Goal: Transaction & Acquisition: Book appointment/travel/reservation

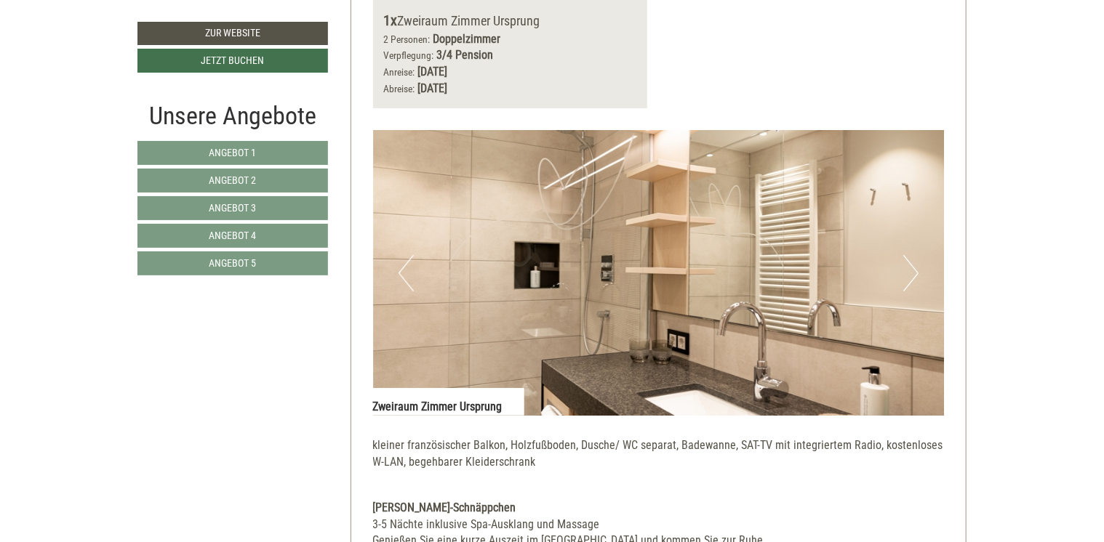
scroll to position [2835, 0]
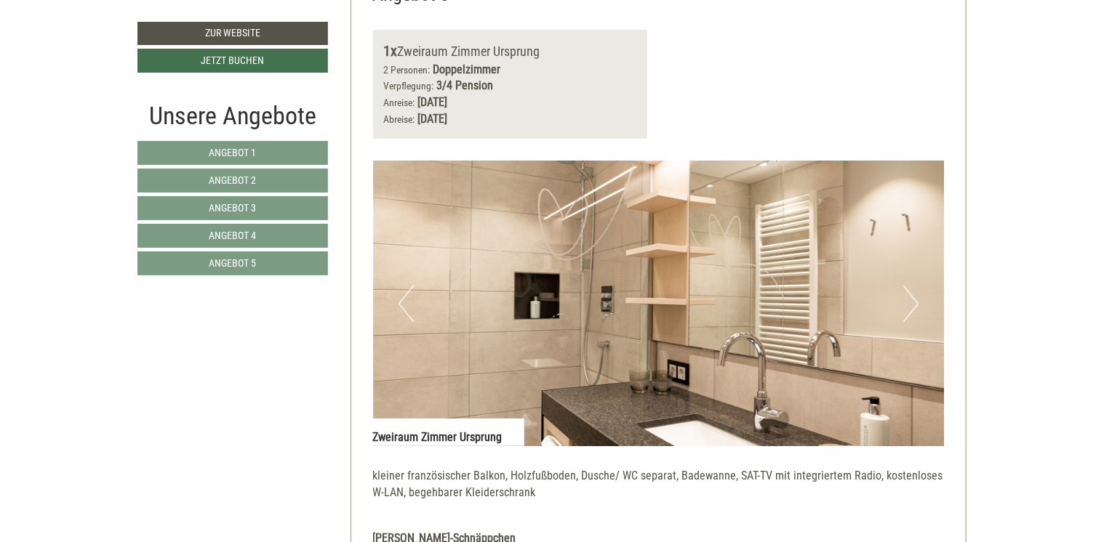
click at [913, 299] on button "Next" at bounding box center [910, 304] width 15 height 36
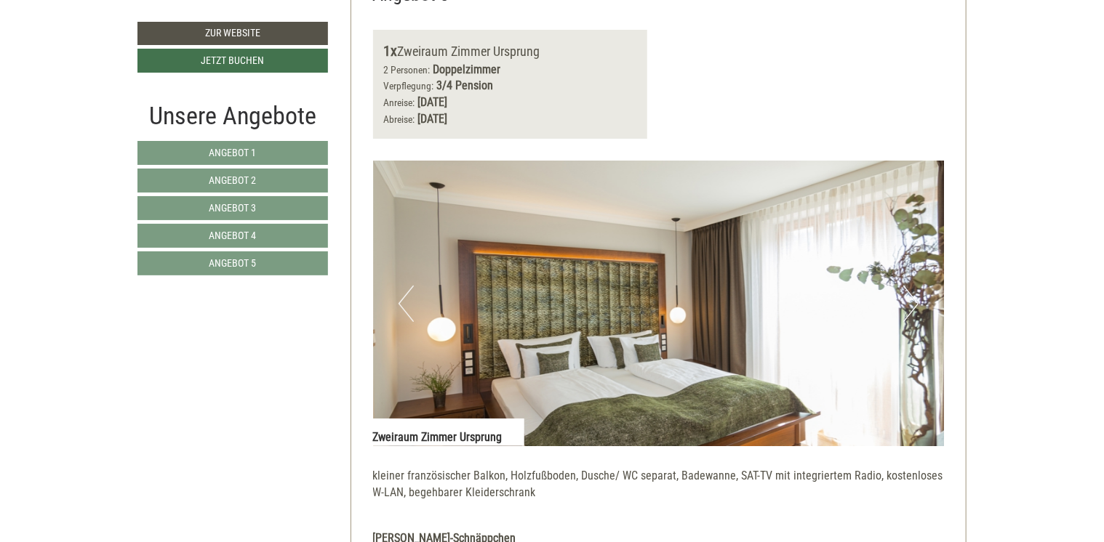
click at [915, 299] on button "Next" at bounding box center [910, 304] width 15 height 36
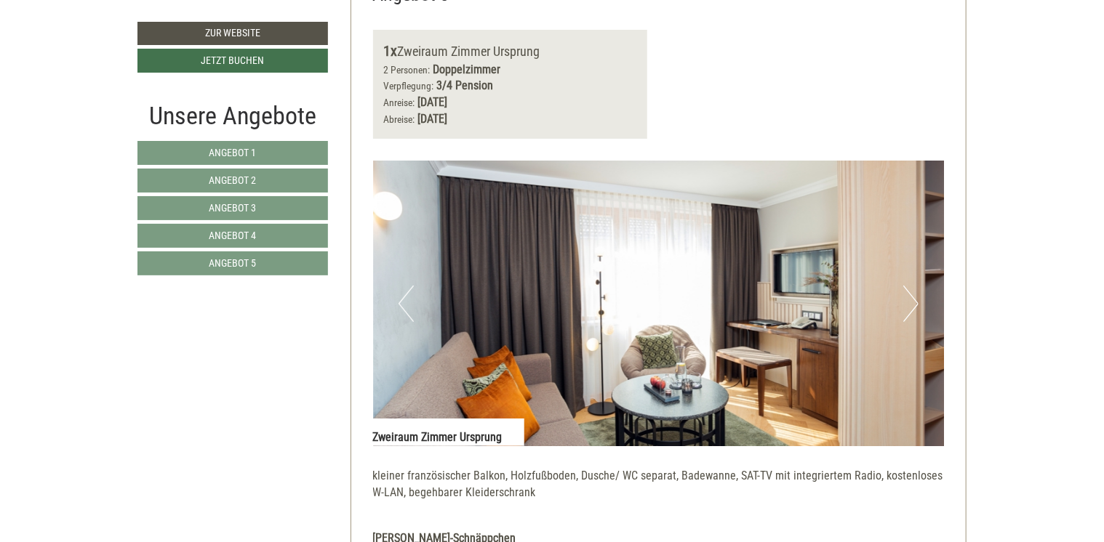
click at [915, 299] on button "Next" at bounding box center [910, 304] width 15 height 36
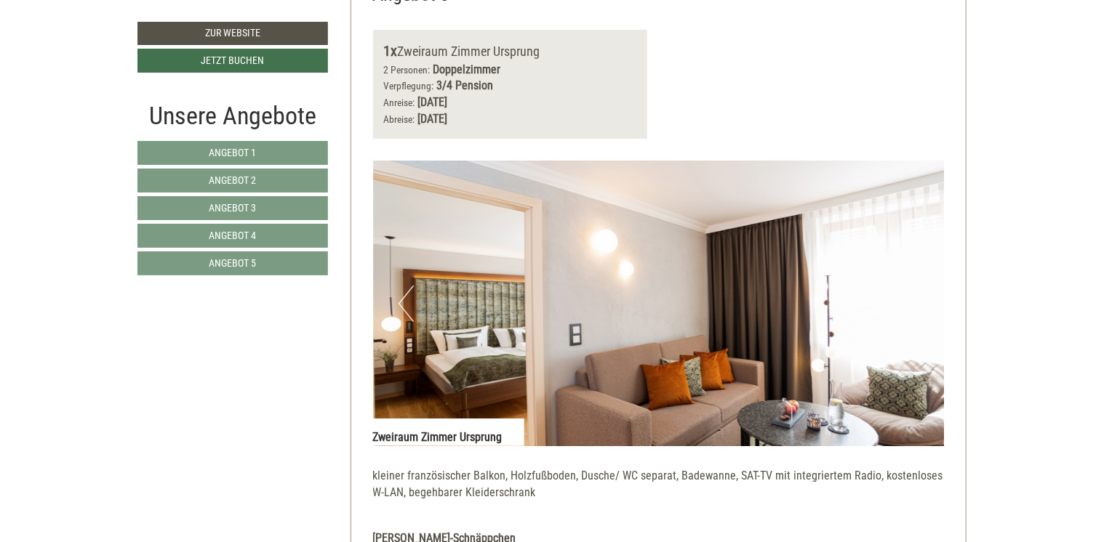
click at [915, 299] on button "Next" at bounding box center [910, 304] width 15 height 36
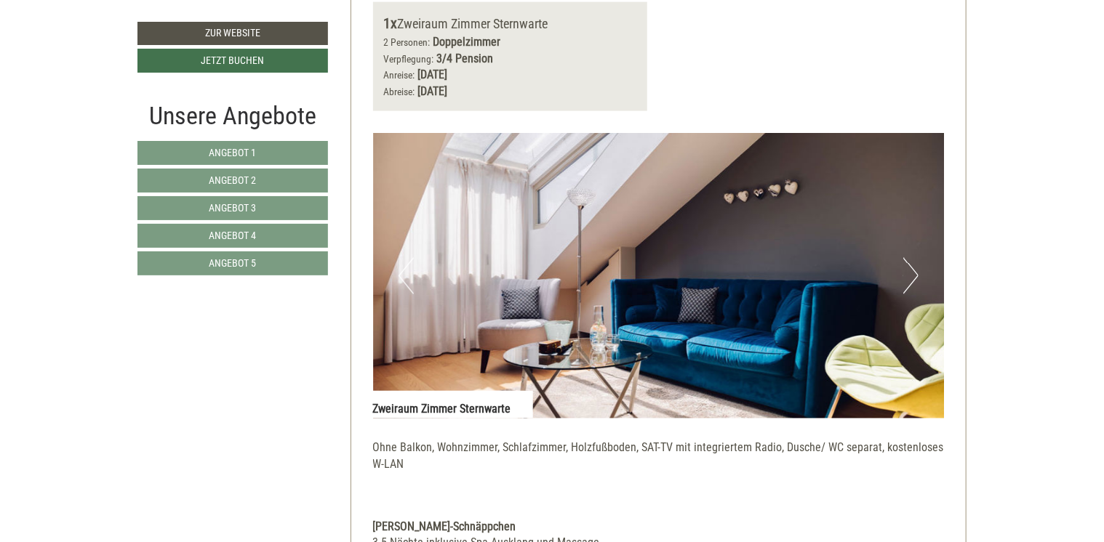
scroll to position [3853, 0]
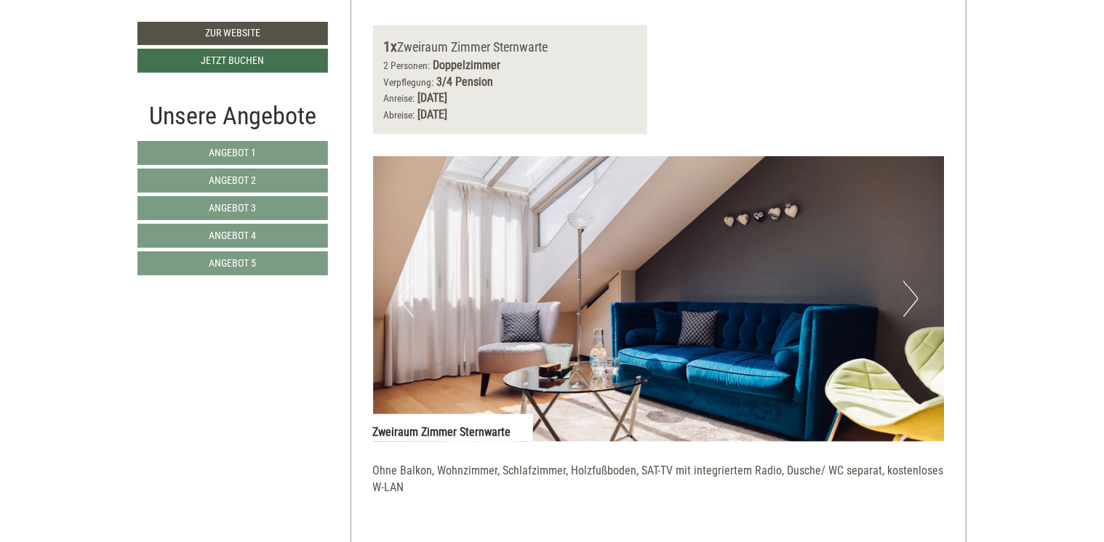
click at [912, 296] on button "Next" at bounding box center [910, 299] width 15 height 36
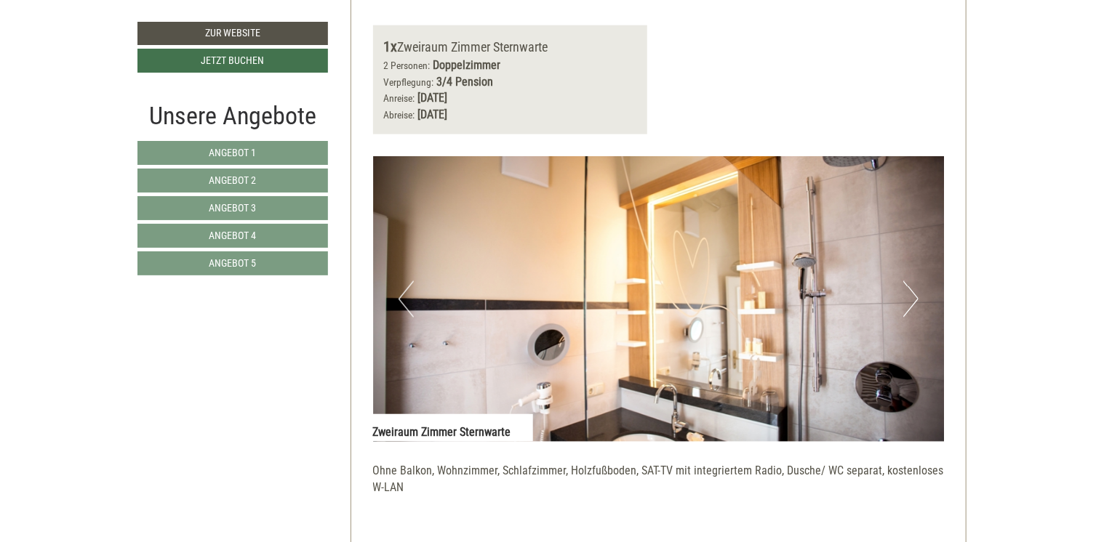
click at [912, 296] on button "Next" at bounding box center [910, 299] width 15 height 36
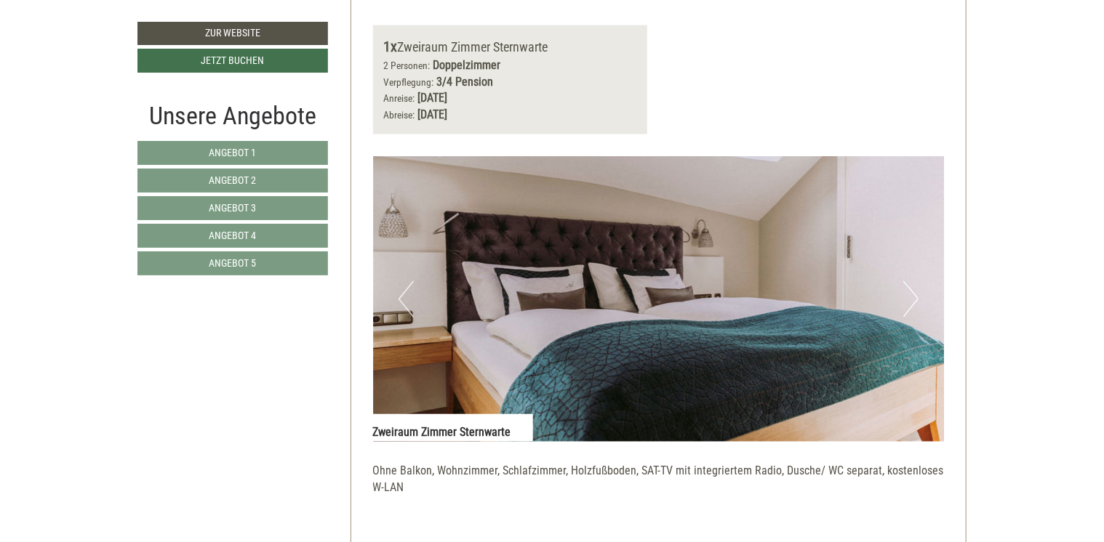
click at [912, 296] on button "Next" at bounding box center [910, 299] width 15 height 36
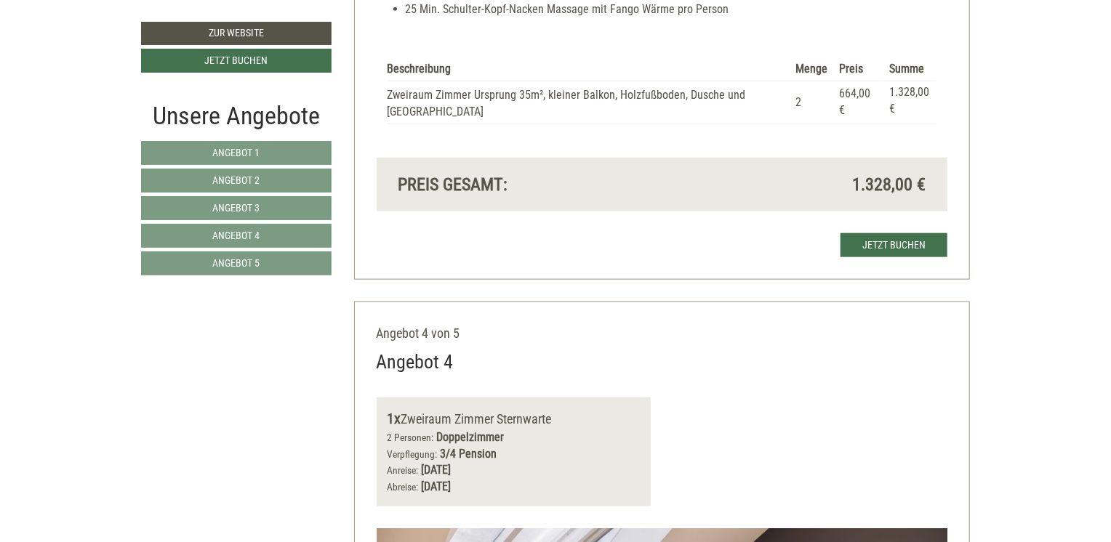
scroll to position [3490, 0]
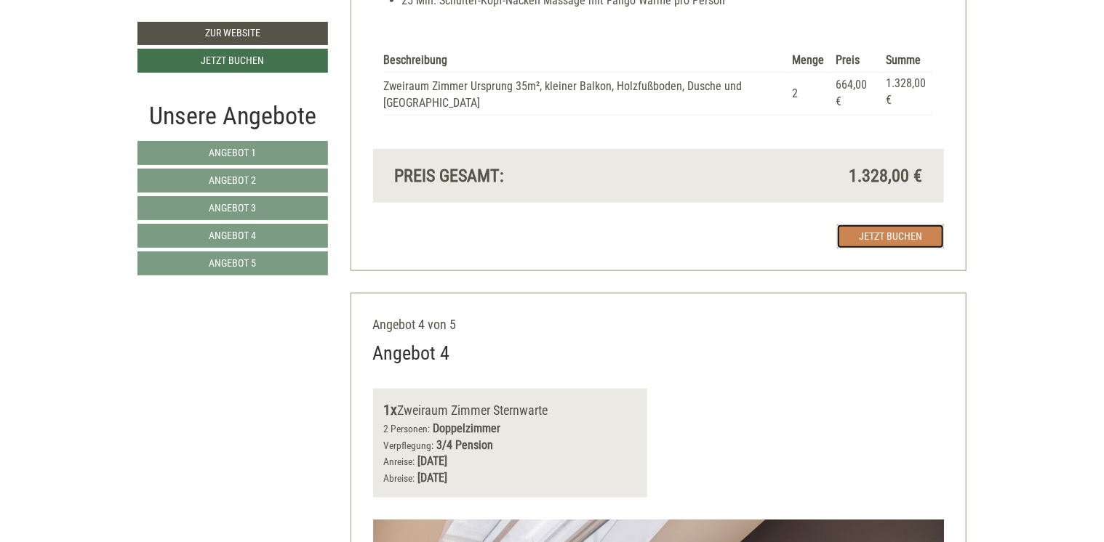
click at [893, 236] on link "Jetzt buchen" at bounding box center [890, 237] width 107 height 24
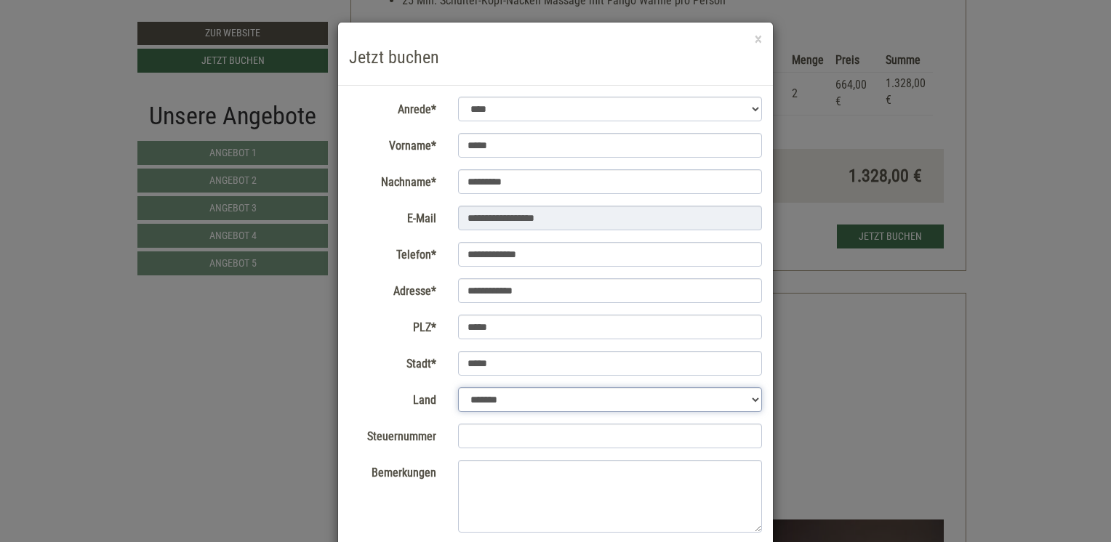
click at [753, 398] on select "**********" at bounding box center [610, 399] width 305 height 25
select select "**"
click at [458, 387] on select "**********" at bounding box center [610, 399] width 305 height 25
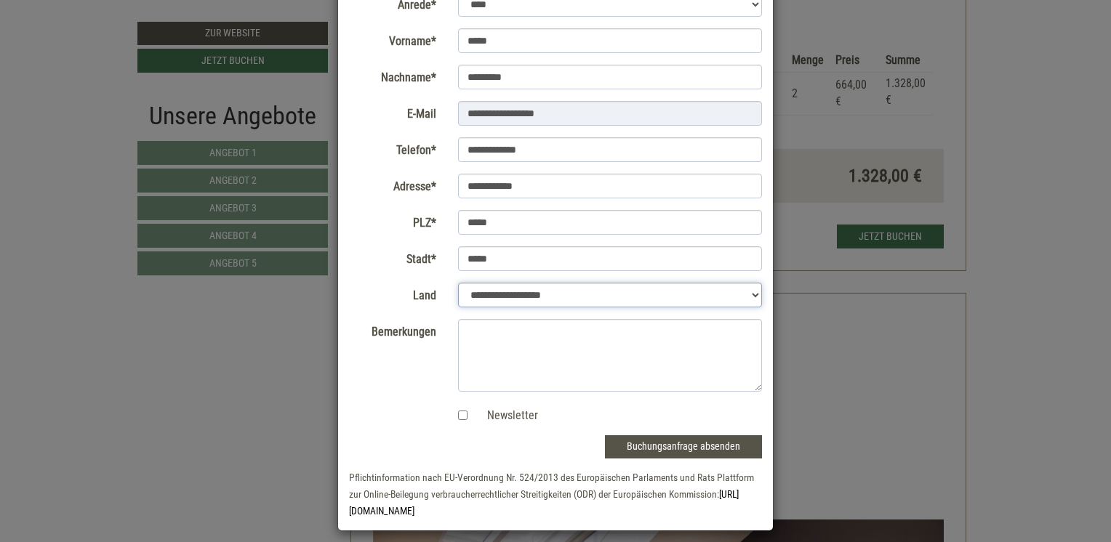
scroll to position [114, 0]
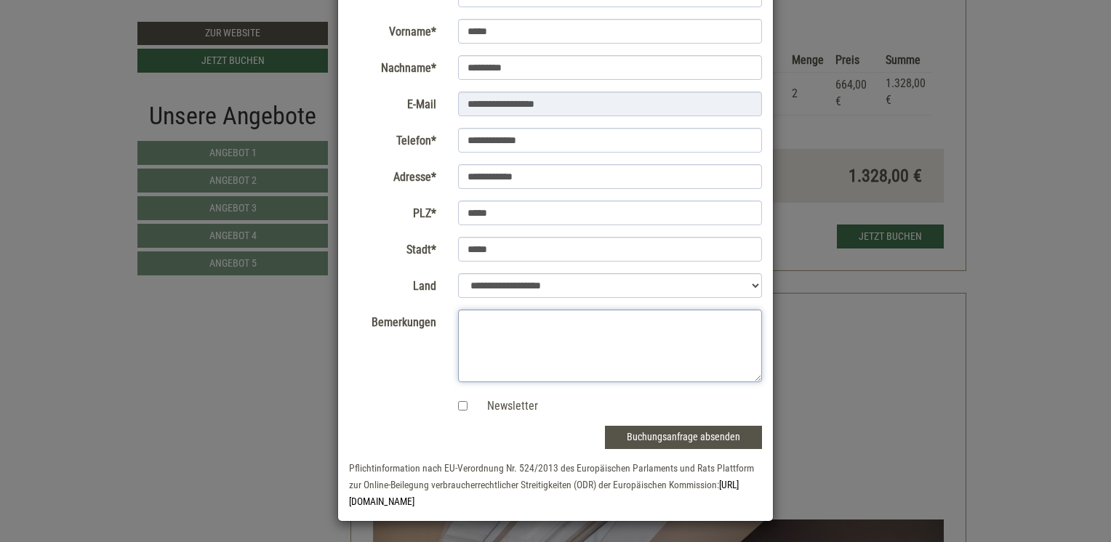
click at [462, 318] on textarea "Bemerkungen" at bounding box center [610, 346] width 305 height 73
type textarea "**********"
click at [675, 435] on button "Buchungsanfrage absenden" at bounding box center [683, 437] width 157 height 23
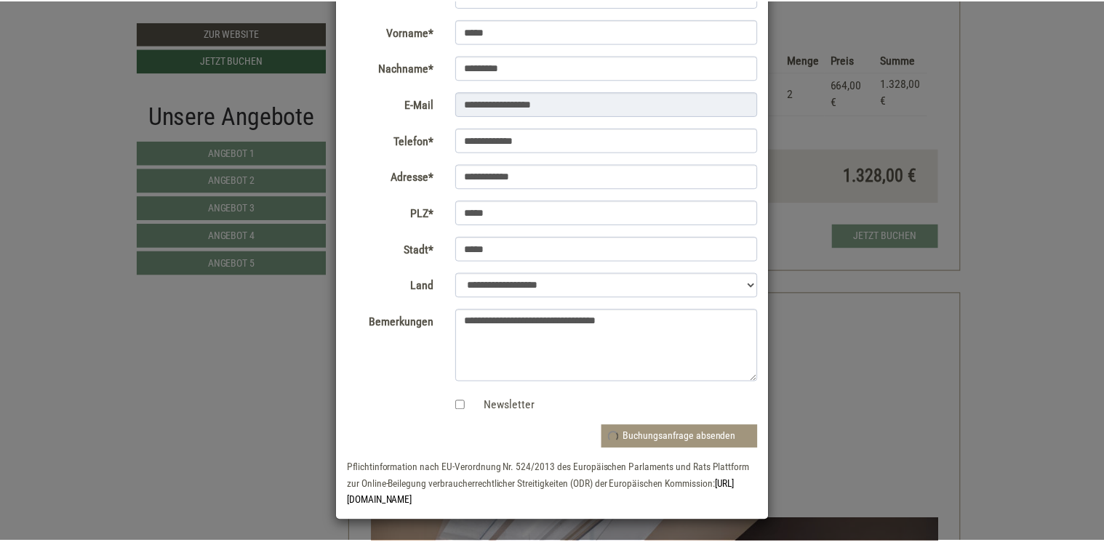
scroll to position [0, 0]
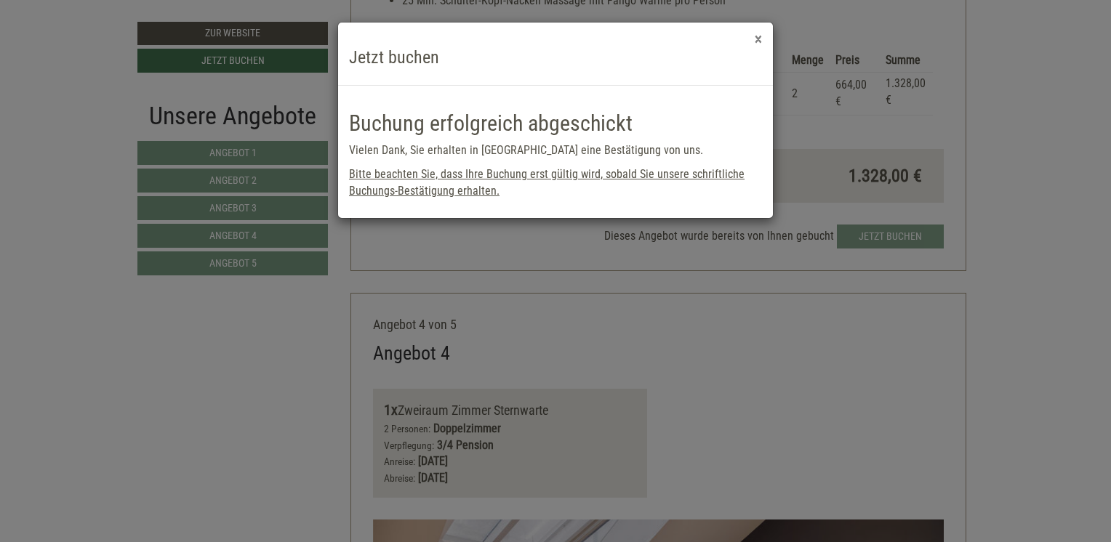
click at [759, 39] on button "×" at bounding box center [758, 39] width 7 height 15
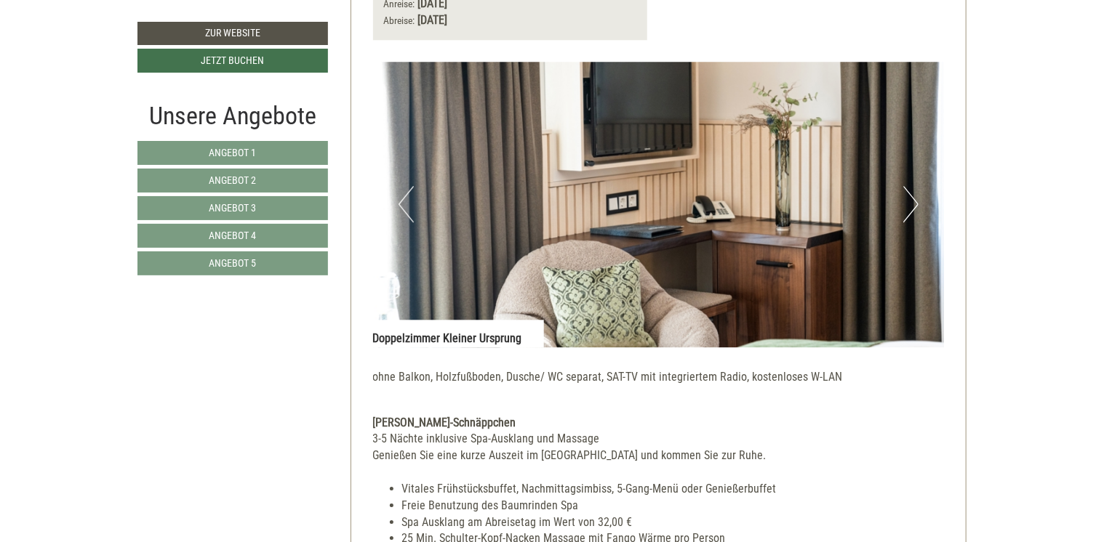
scroll to position [1890, 0]
